Goal: Entertainment & Leisure: Browse casually

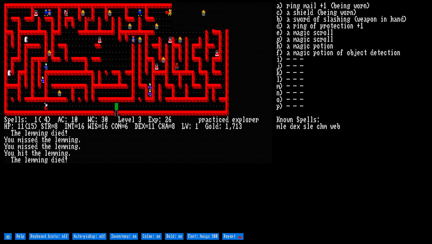
click at [330, 171] on stats "a) ring mail +1 (being worn) c) a shield (being worn) b) a sword of slashing (w…" at bounding box center [351, 117] width 151 height 229
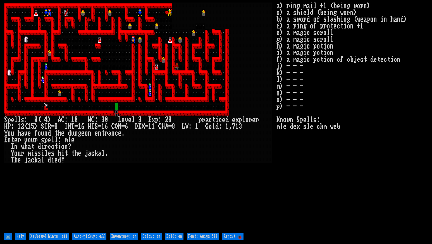
click at [299, 165] on stats "a) ring mail +1 (being worn) c) a shield (being worn) b) a sword of slashing (w…" at bounding box center [351, 117] width 151 height 229
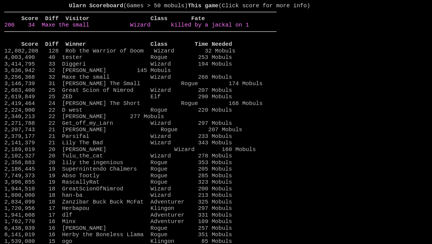
click at [177, 28] on link "200 34 Maxe the small Wizard killed by a jackal on 1" at bounding box center [126, 25] width 244 height 6
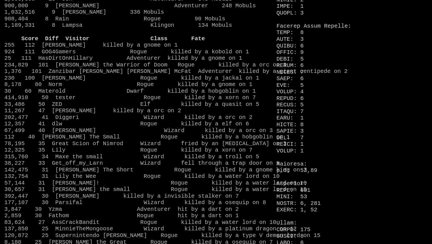
scroll to position [493, 0]
